Goal: Task Accomplishment & Management: Use online tool/utility

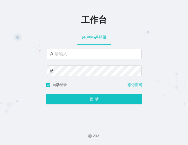
click at [90, 54] on input "text" at bounding box center [94, 54] width 95 height 10
type input "admin"
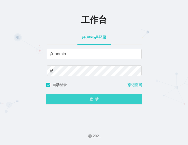
click at [65, 101] on button "登 录" at bounding box center [94, 99] width 96 height 10
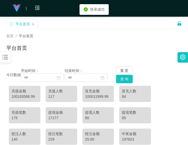
click at [177, 21] on icon "图标: unlock" at bounding box center [179, 23] width 5 height 5
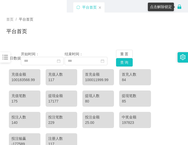
click at [178, 6] on icon "图标: lock" at bounding box center [180, 7] width 4 height 4
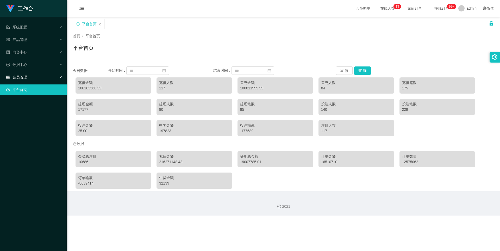
click at [46, 74] on div "会员管理" at bounding box center [33, 77] width 67 height 10
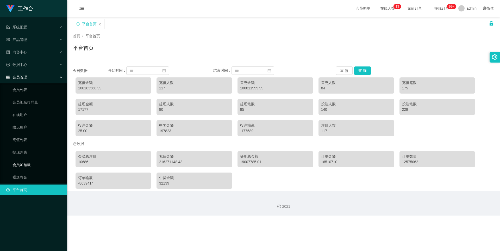
click at [30, 145] on link "会员加扣款" at bounding box center [38, 165] width 50 height 10
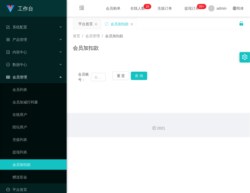
click at [171, 47] on div "会员加扣款" at bounding box center [158, 50] width 171 height 12
click at [134, 49] on div "会员加扣款" at bounding box center [158, 50] width 171 height 12
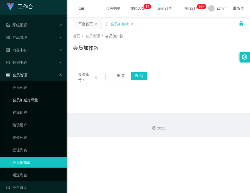
scroll to position [3, 0]
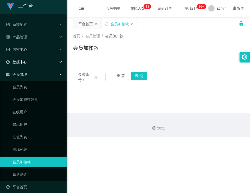
click at [32, 57] on div "数据中心" at bounding box center [33, 62] width 67 height 10
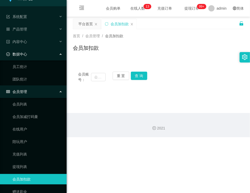
scroll to position [0, 0]
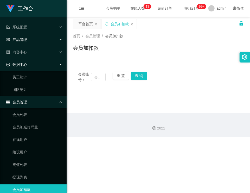
click at [23, 43] on div "产品管理" at bounding box center [33, 39] width 67 height 10
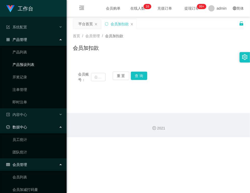
click at [27, 64] on link "产品预设列表" at bounding box center [38, 64] width 50 height 10
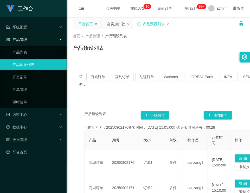
click at [96, 23] on icon "图标: close" at bounding box center [96, 24] width 3 height 3
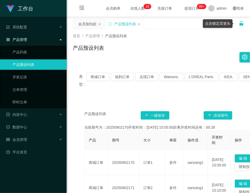
click at [188, 24] on icon "图标: unlock" at bounding box center [242, 23] width 4 height 4
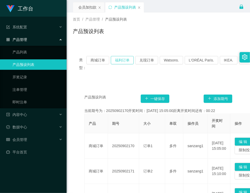
click at [122, 57] on button "福利订单" at bounding box center [122, 60] width 23 height 8
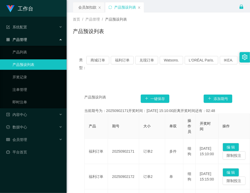
click at [140, 37] on div "产品预设列表" at bounding box center [158, 33] width 171 height 12
click at [140, 35] on div "产品预设列表" at bounding box center [158, 33] width 171 height 12
